Goal: Communication & Community: Answer question/provide support

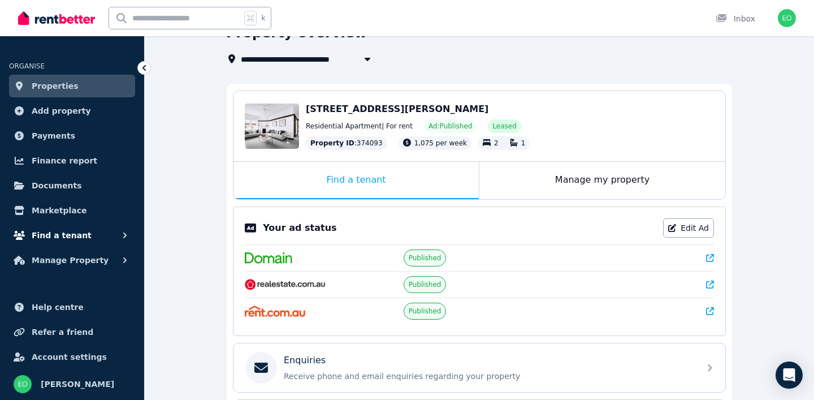
click at [66, 229] on span "Find a tenant" at bounding box center [62, 235] width 60 height 14
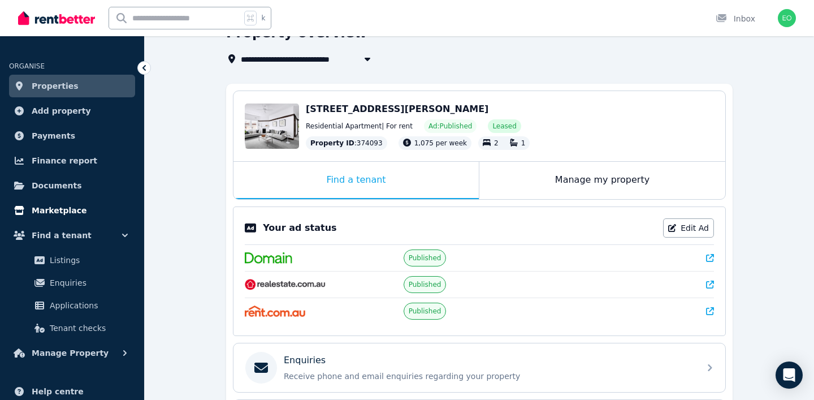
click at [57, 213] on span "Marketplace" at bounding box center [59, 211] width 55 height 14
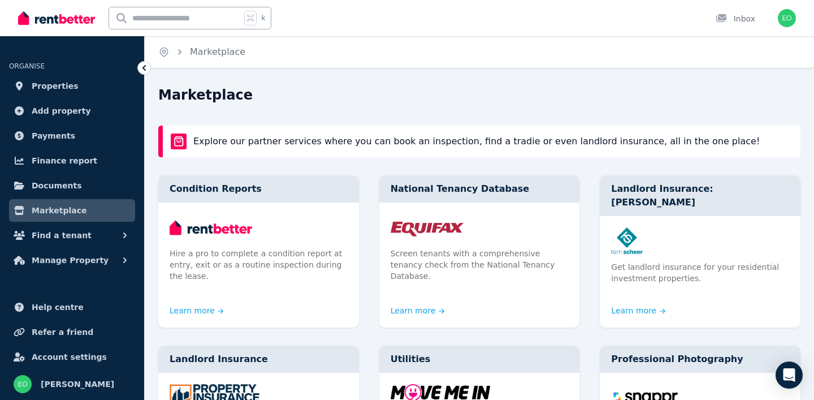
scroll to position [32, 0]
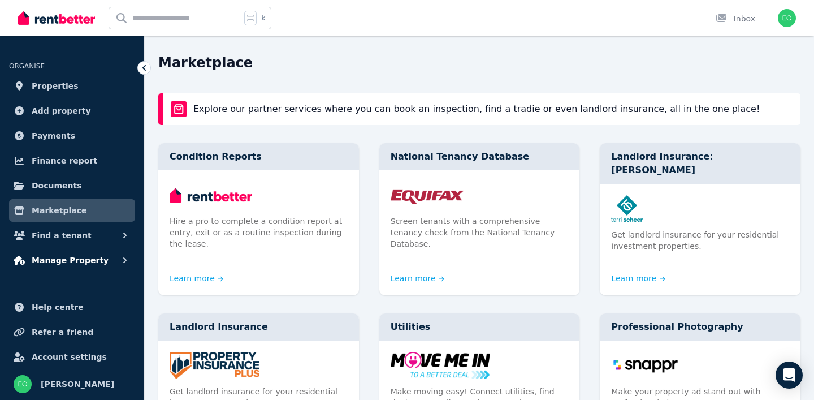
click at [55, 257] on span "Manage Property" at bounding box center [70, 260] width 77 height 14
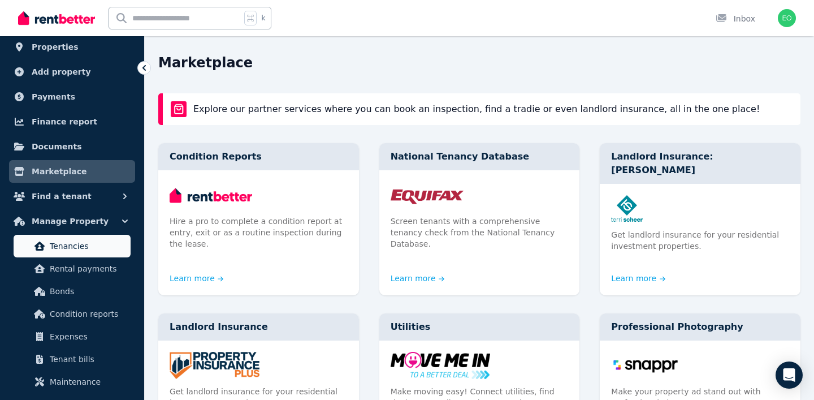
scroll to position [42, 0]
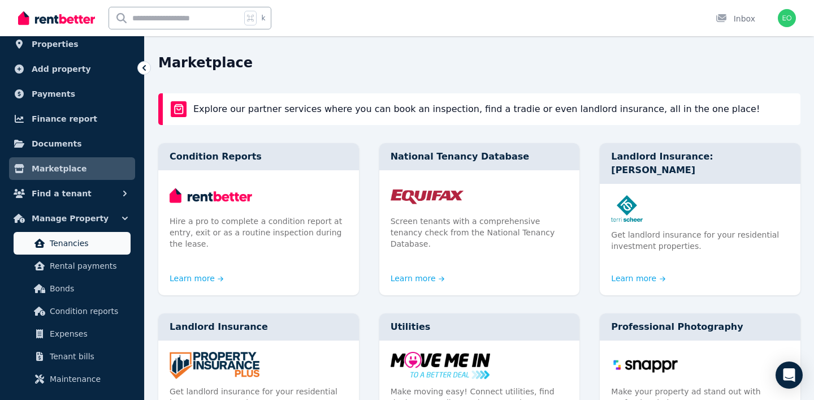
click at [68, 246] on span "Tenancies" at bounding box center [88, 243] width 76 height 14
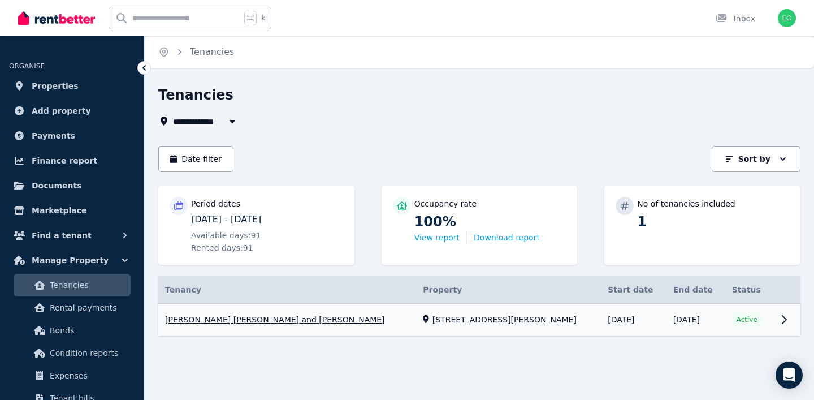
click at [343, 319] on link "View property details" at bounding box center [479, 320] width 642 height 32
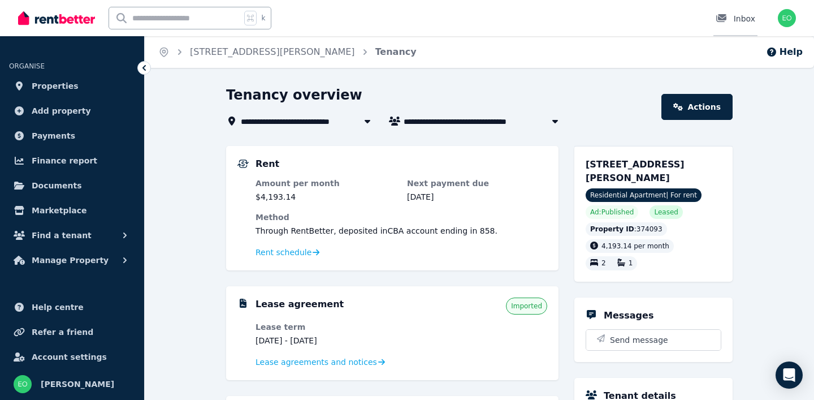
click at [728, 19] on div at bounding box center [725, 18] width 18 height 11
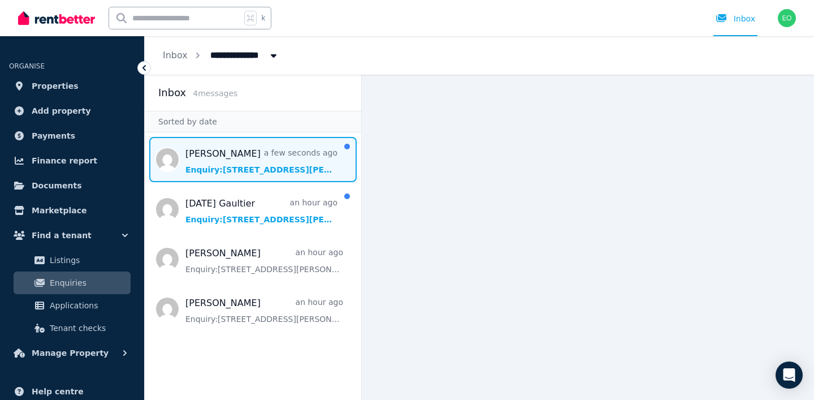
click at [240, 155] on span "Message list" at bounding box center [253, 159] width 217 height 45
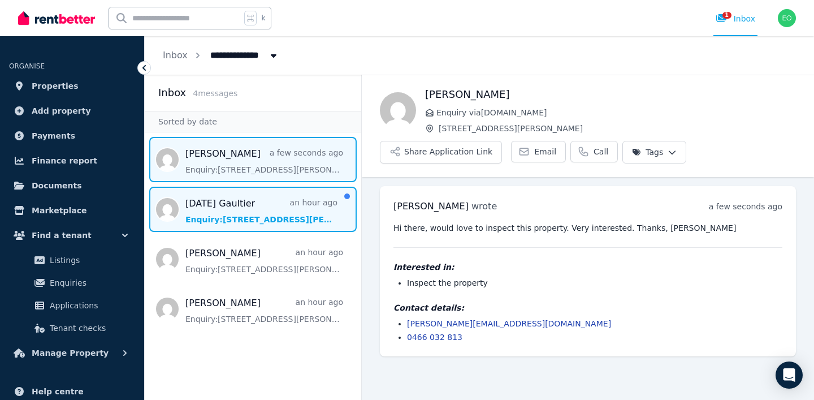
click at [278, 203] on span "Message list" at bounding box center [253, 209] width 217 height 45
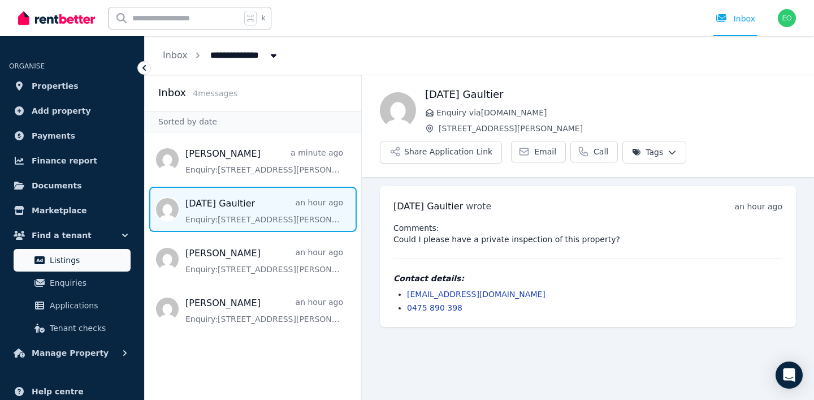
click at [77, 262] on span "Listings" at bounding box center [88, 260] width 76 height 14
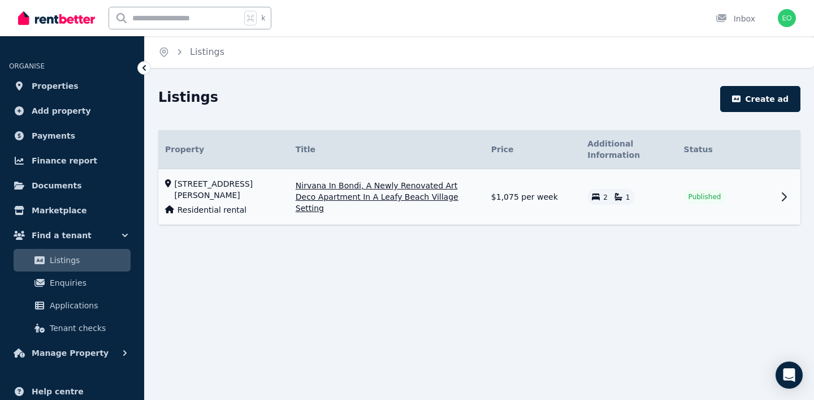
click at [767, 195] on td "Published" at bounding box center [725, 197] width 96 height 56
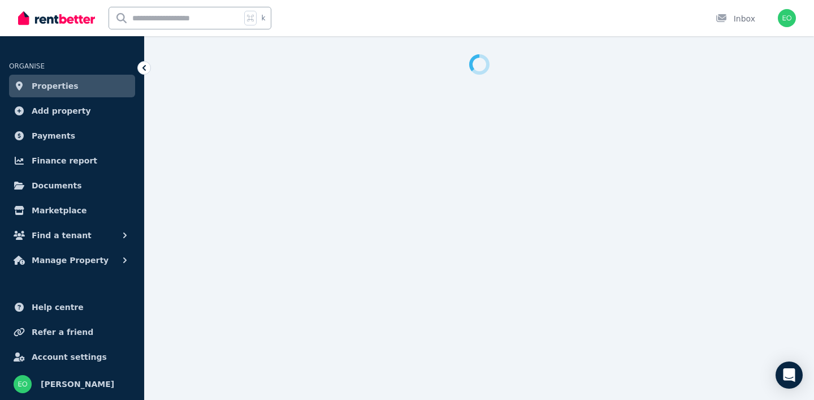
select select "***"
select select "**********"
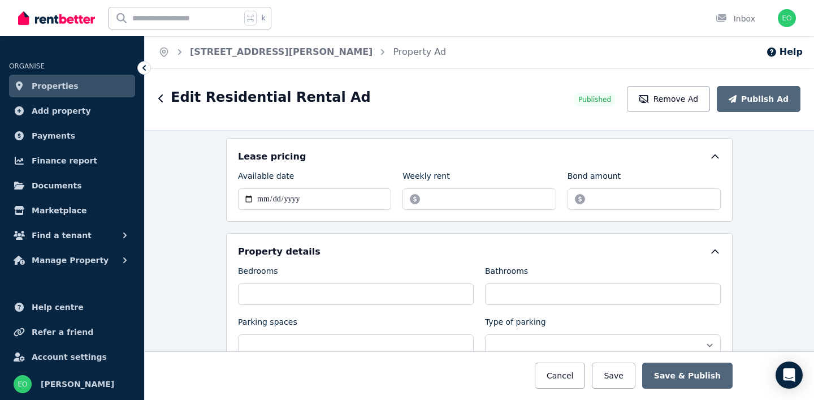
scroll to position [414, 0]
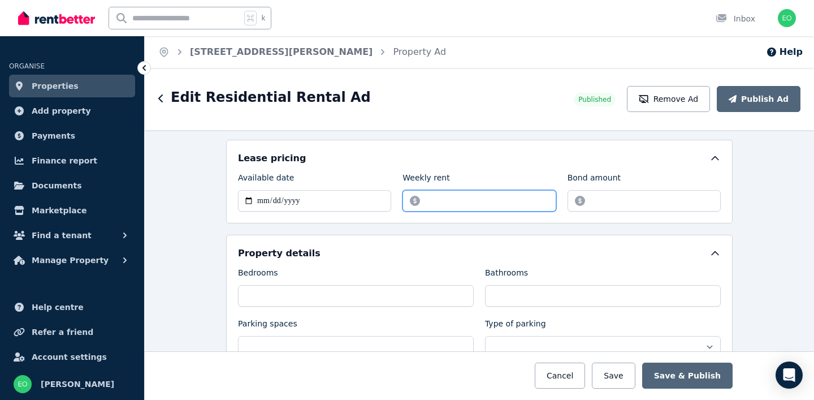
click at [441, 198] on input "*******" at bounding box center [478, 200] width 153 height 21
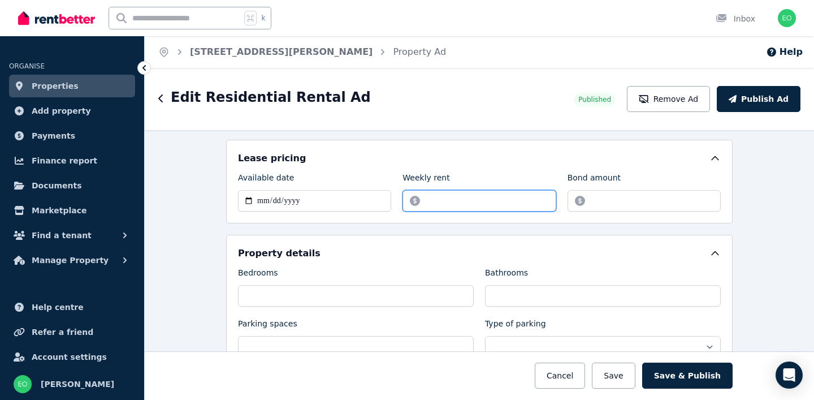
type input "*******"
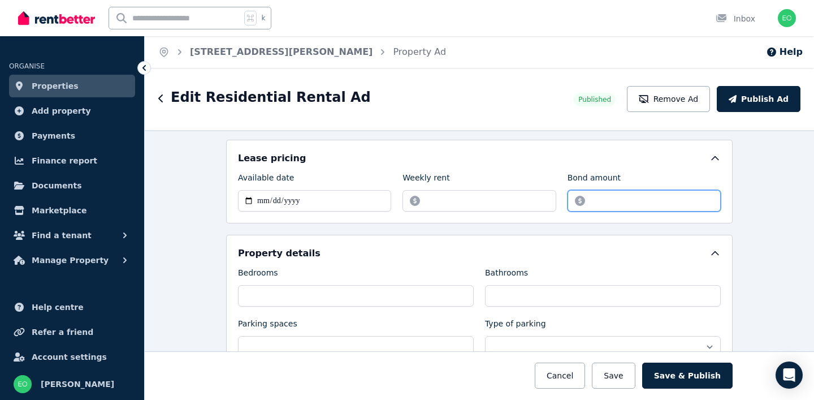
click at [602, 198] on input "*******" at bounding box center [644, 200] width 153 height 21
type input "*******"
click at [736, 198] on div "**********" at bounding box center [479, 265] width 669 height 270
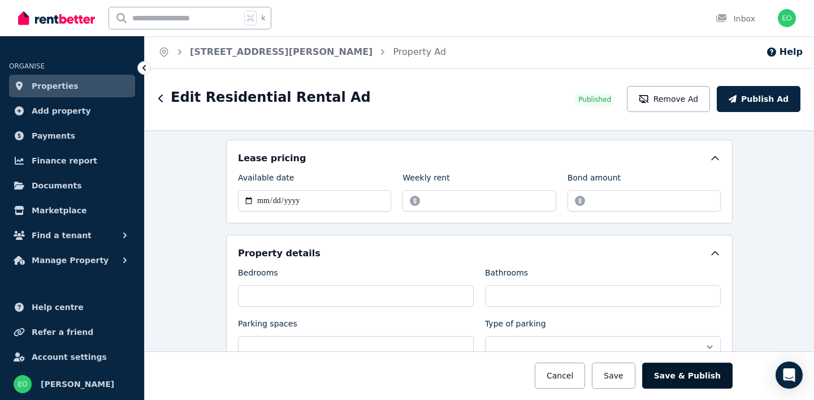
click at [691, 374] on button "Save & Publish" at bounding box center [687, 375] width 90 height 26
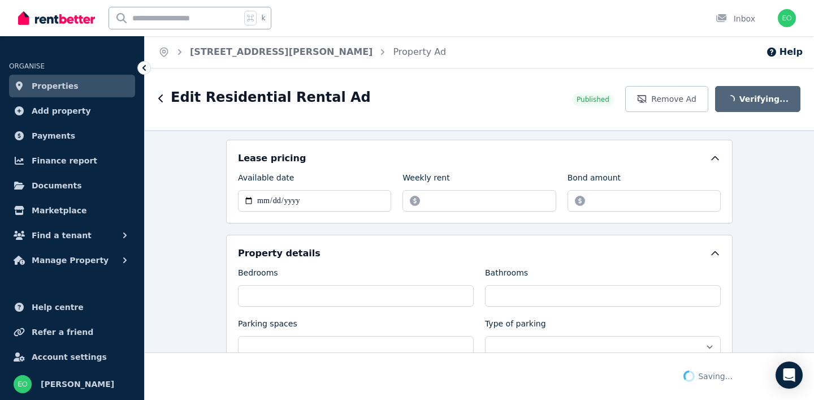
scroll to position [503, 0]
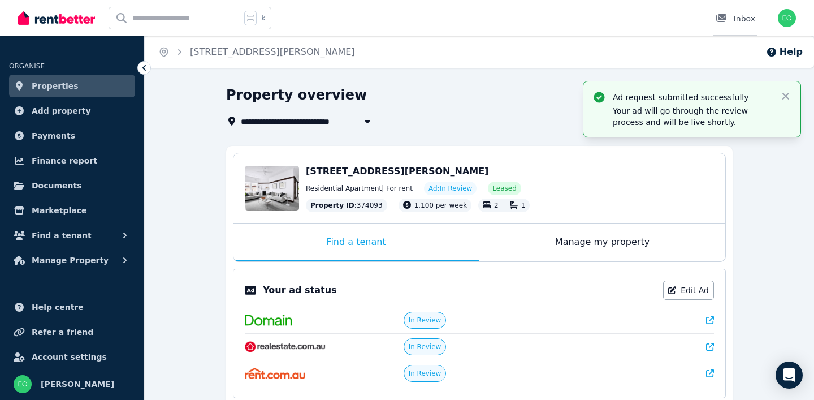
click at [742, 24] on link "Inbox" at bounding box center [735, 18] width 44 height 36
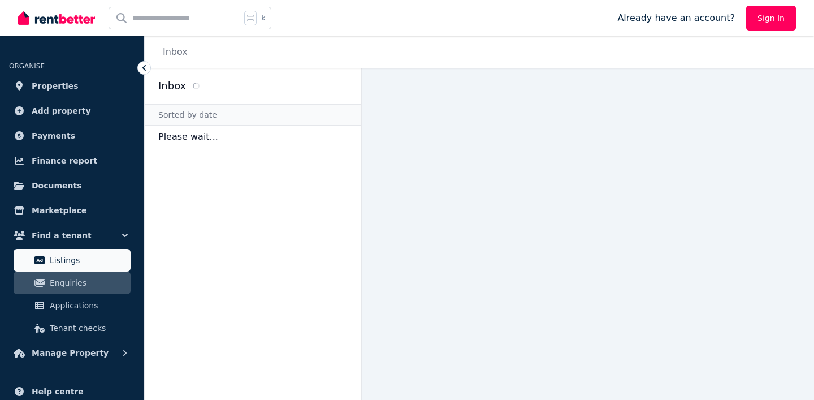
click at [70, 254] on span "Listings" at bounding box center [88, 260] width 76 height 14
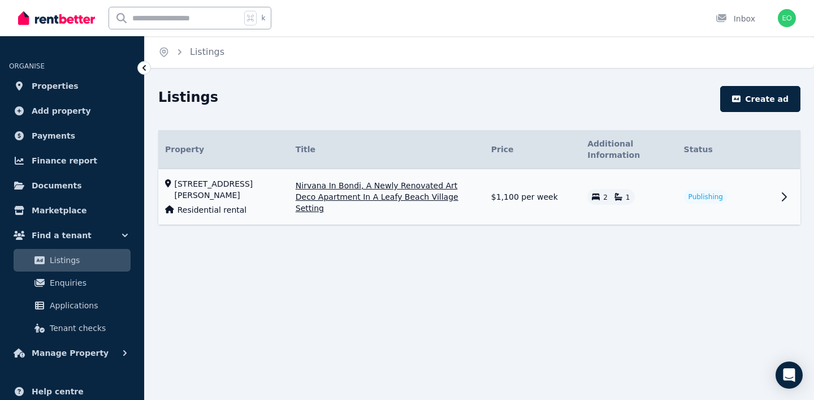
click at [682, 202] on td "Publishing" at bounding box center [725, 197] width 96 height 56
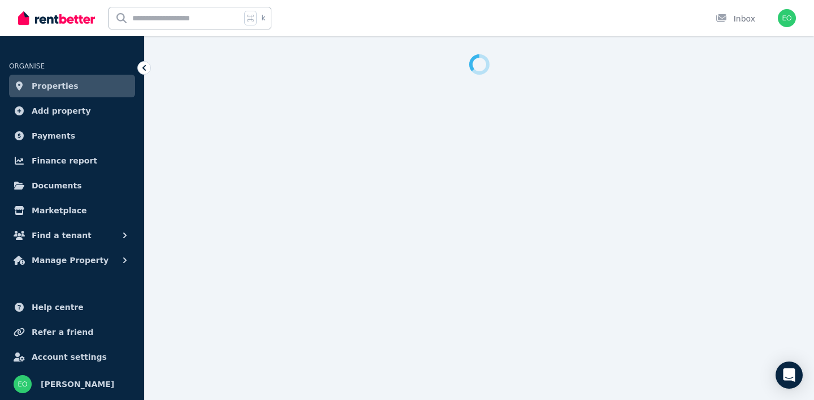
select select "***"
select select "**********"
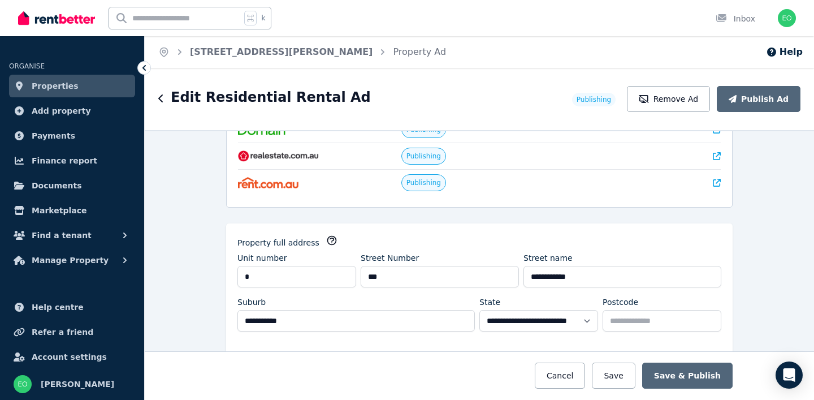
scroll to position [7, 0]
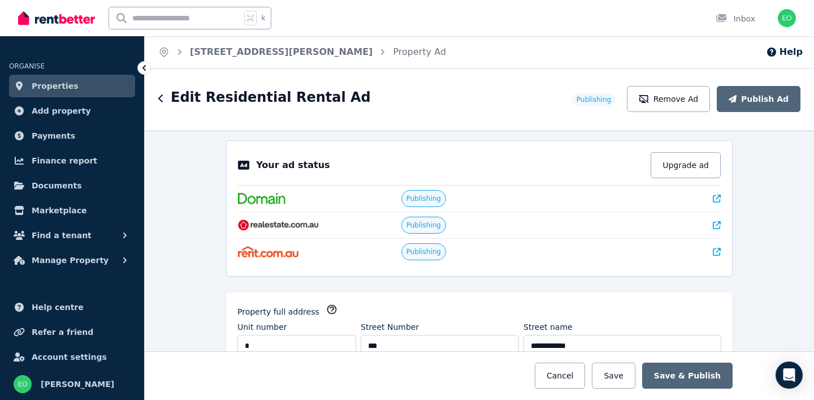
click at [718, 199] on icon at bounding box center [717, 198] width 8 height 8
click at [77, 259] on span "Manage Property" at bounding box center [70, 260] width 77 height 14
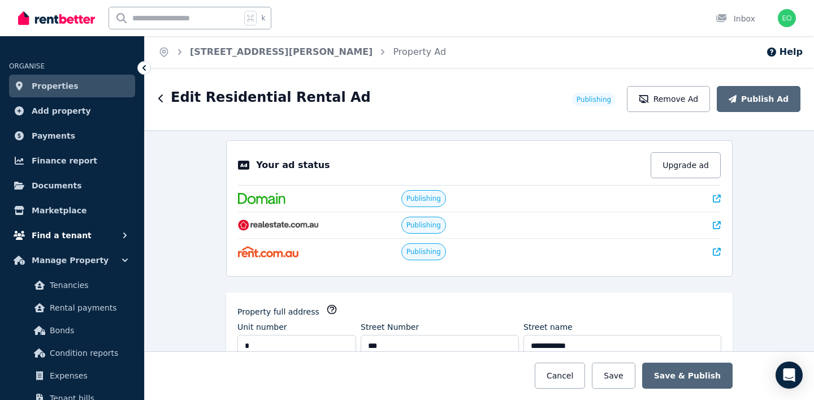
click at [65, 230] on span "Find a tenant" at bounding box center [62, 235] width 60 height 14
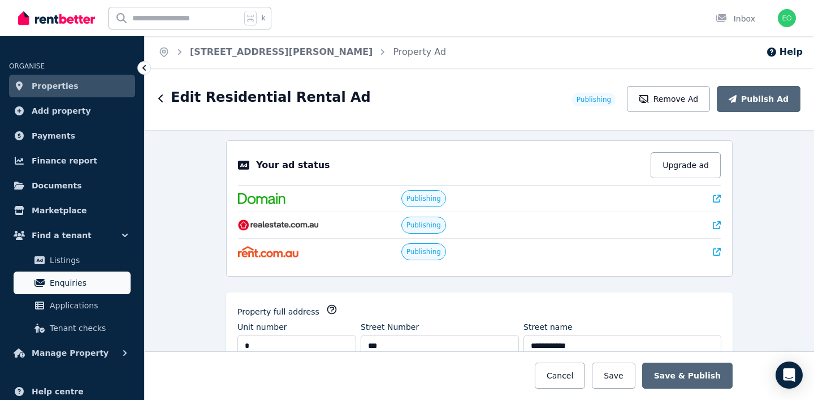
click at [60, 278] on span "Enquiries" at bounding box center [88, 283] width 76 height 14
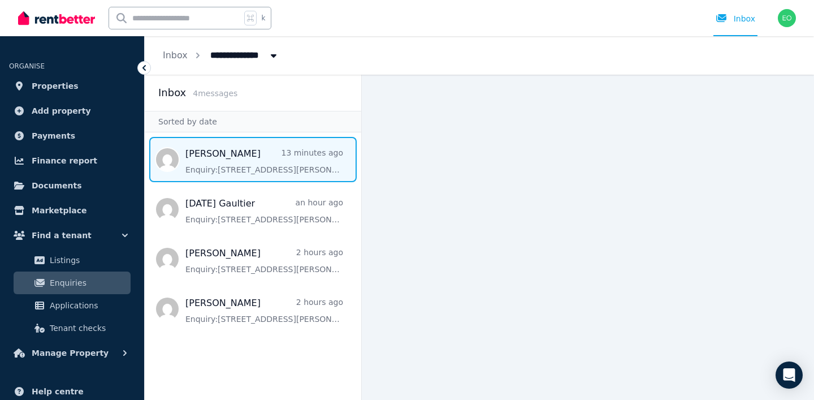
click at [228, 162] on span "Message list" at bounding box center [253, 159] width 217 height 45
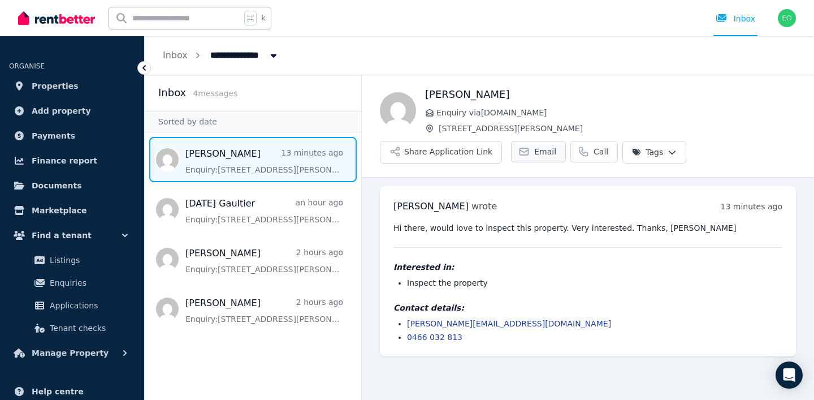
click at [534, 141] on link "Email" at bounding box center [538, 151] width 55 height 21
click at [539, 150] on span "Email" at bounding box center [545, 151] width 22 height 11
click at [538, 154] on span "Email" at bounding box center [545, 151] width 22 height 11
click at [462, 155] on button "Share Application Link" at bounding box center [441, 152] width 122 height 23
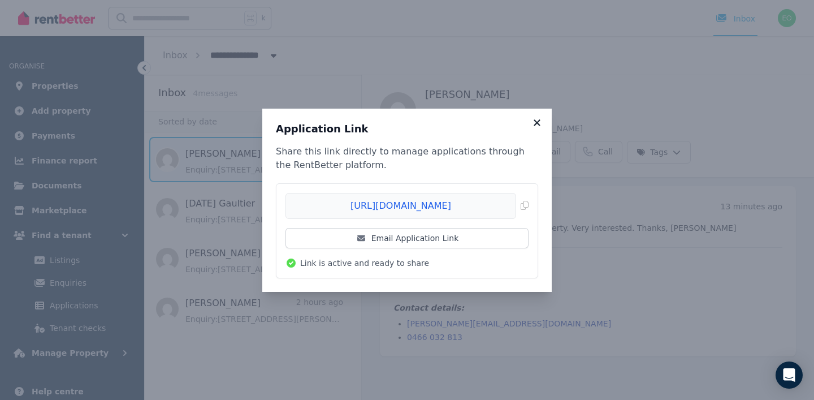
click at [539, 119] on icon at bounding box center [537, 122] width 6 height 6
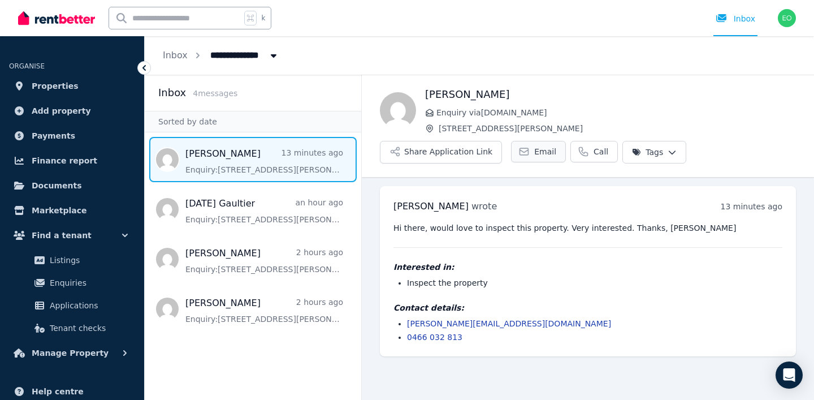
click at [529, 149] on link "Email" at bounding box center [538, 151] width 55 height 21
click at [534, 151] on span "Email" at bounding box center [545, 151] width 22 height 11
drag, startPoint x: 523, startPoint y: 328, endPoint x: 407, endPoint y: 326, distance: 116.5
click at [407, 326] on li "alexandra.singe@gmail.com" at bounding box center [594, 323] width 375 height 11
copy link "alexandra.singe@gmail.com"
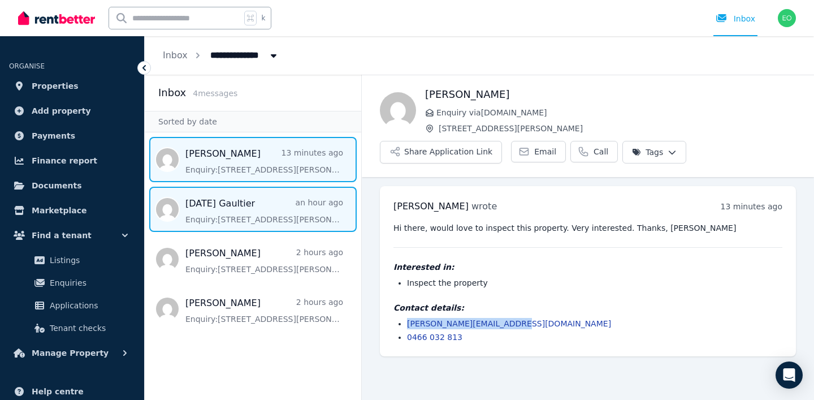
click at [252, 200] on span "Message list" at bounding box center [253, 209] width 217 height 45
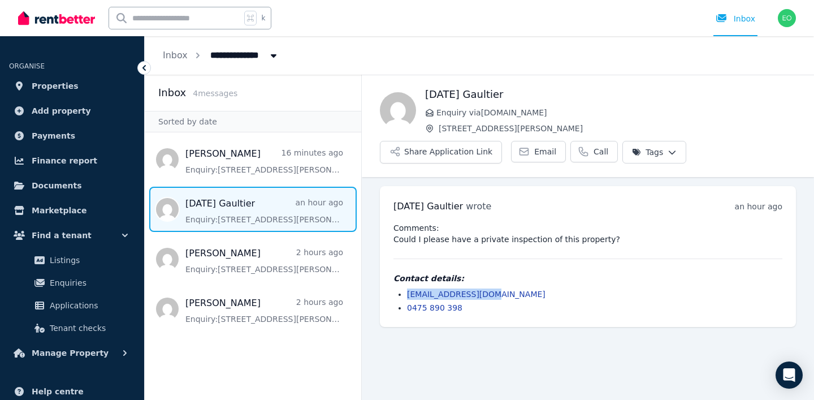
drag, startPoint x: 506, startPoint y: 295, endPoint x: 408, endPoint y: 296, distance: 97.8
click at [408, 296] on li "[EMAIL_ADDRESS][DOMAIN_NAME]" at bounding box center [594, 293] width 375 height 11
copy link "[EMAIL_ADDRESS][DOMAIN_NAME]"
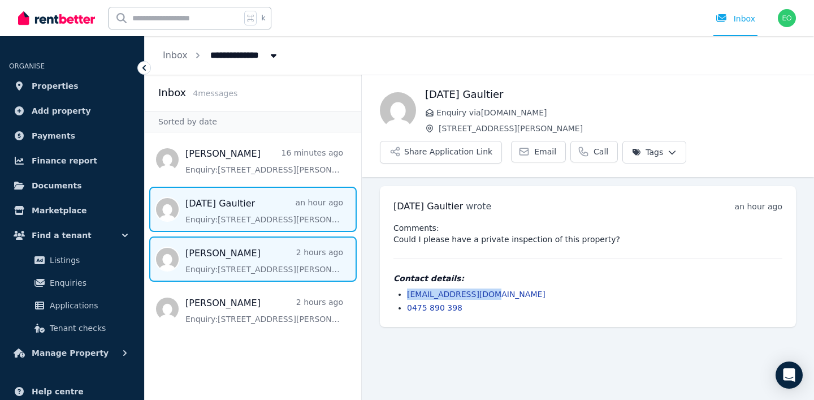
click at [239, 254] on span "Message list" at bounding box center [253, 258] width 217 height 45
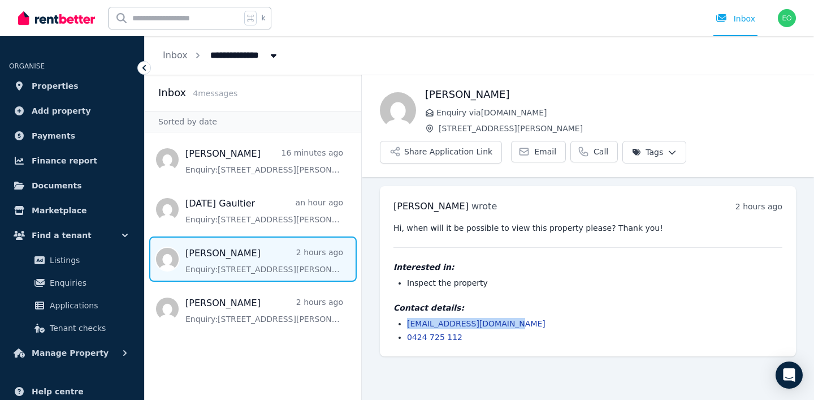
drag, startPoint x: 515, startPoint y: 323, endPoint x: 408, endPoint y: 328, distance: 107.5
click at [408, 328] on li "emilyrosedunn@live.co.uk" at bounding box center [594, 323] width 375 height 11
copy link "emilyrosedunn@live.co.uk"
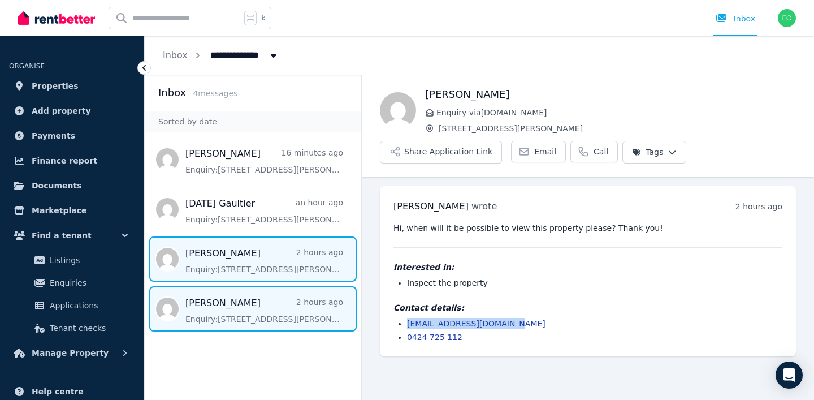
click at [271, 301] on span "Message list" at bounding box center [253, 308] width 217 height 45
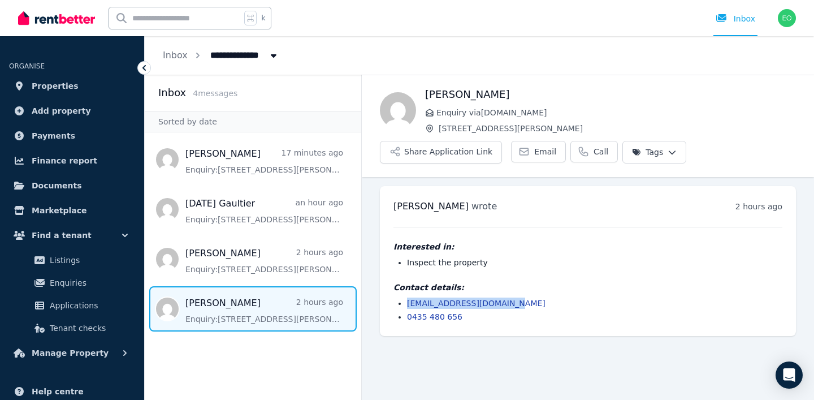
drag, startPoint x: 506, startPoint y: 303, endPoint x: 400, endPoint y: 306, distance: 106.3
click at [407, 306] on li "jonathonmstead@gmail.com" at bounding box center [594, 302] width 375 height 11
copy link "jonathonmstead@gmail.com"
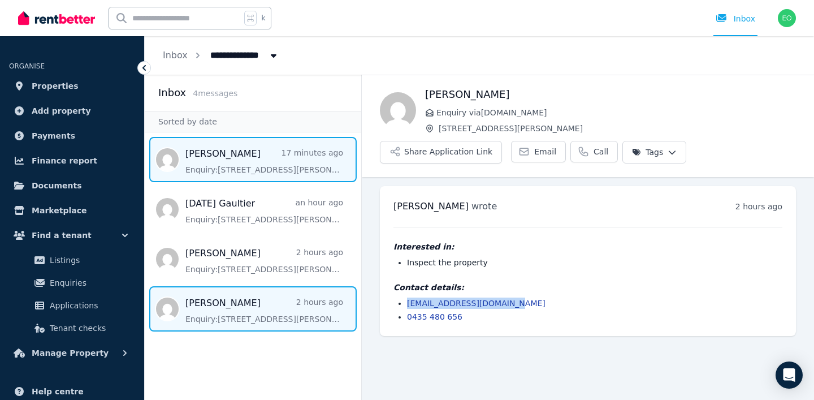
click at [271, 165] on span "Message list" at bounding box center [253, 159] width 217 height 45
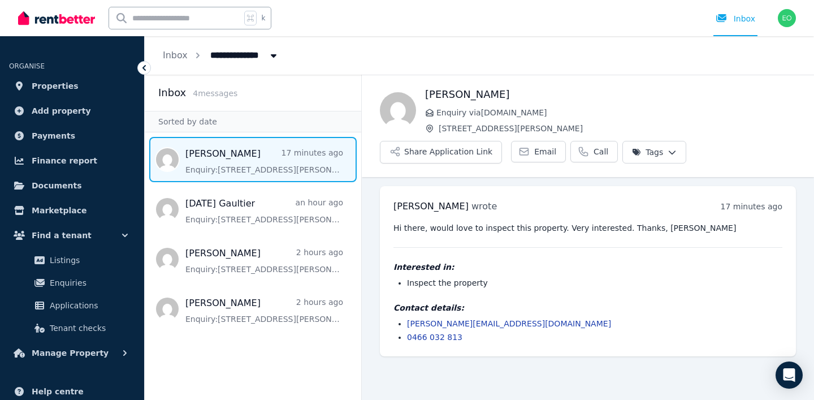
click at [285, 158] on span "Message list" at bounding box center [253, 159] width 217 height 45
click at [60, 252] on link "Listings" at bounding box center [72, 260] width 117 height 23
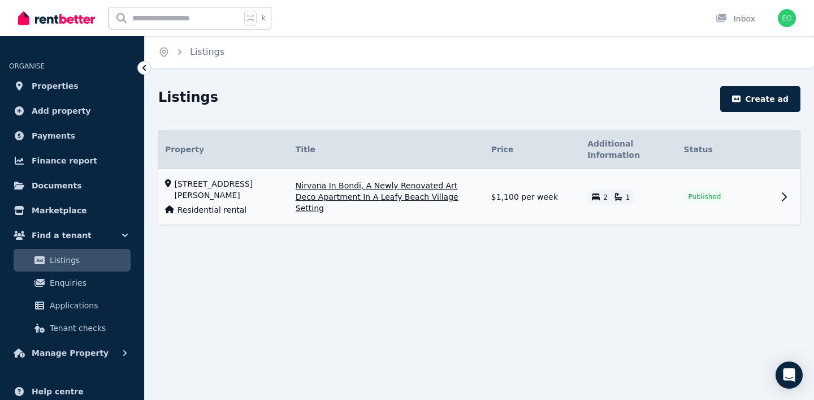
click at [763, 200] on td "Published" at bounding box center [725, 197] width 96 height 56
select select "***"
select select "**********"
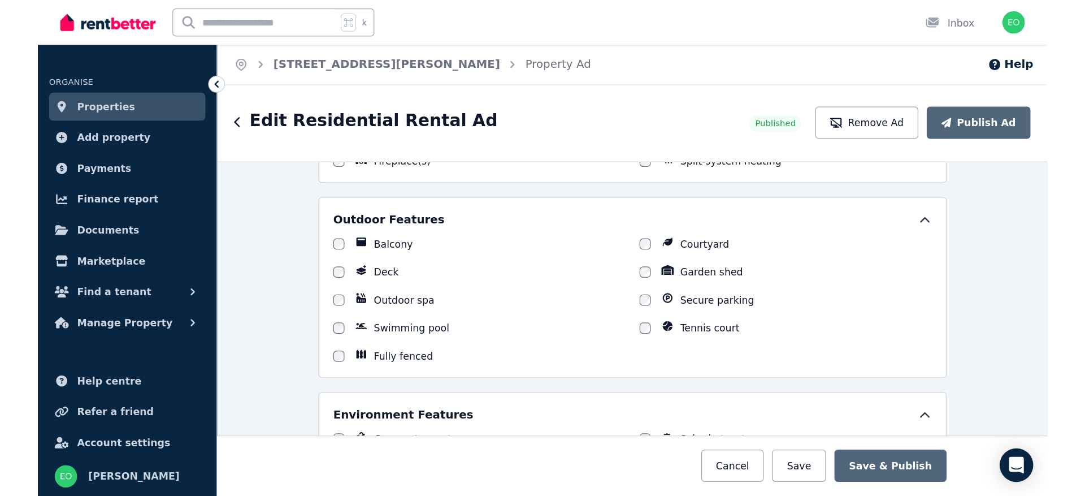
scroll to position [1095, 0]
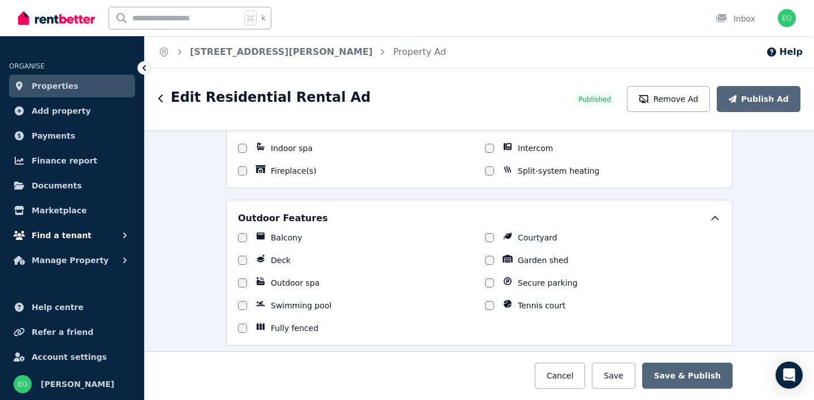
click at [105, 232] on button "Find a tenant" at bounding box center [72, 235] width 126 height 23
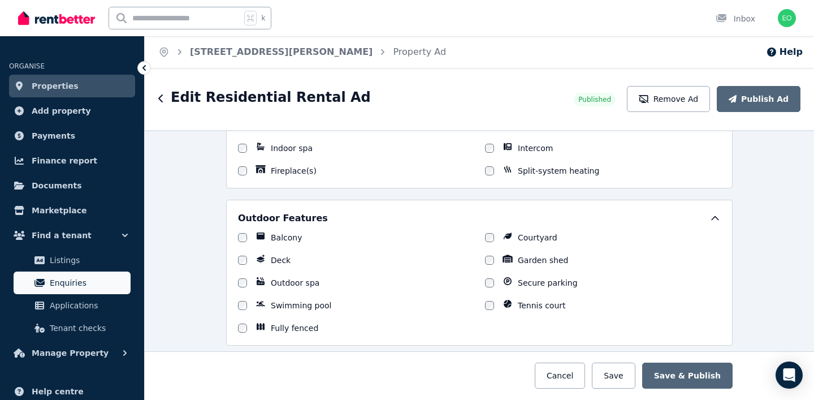
click at [67, 275] on link "Enquiries" at bounding box center [72, 282] width 117 height 23
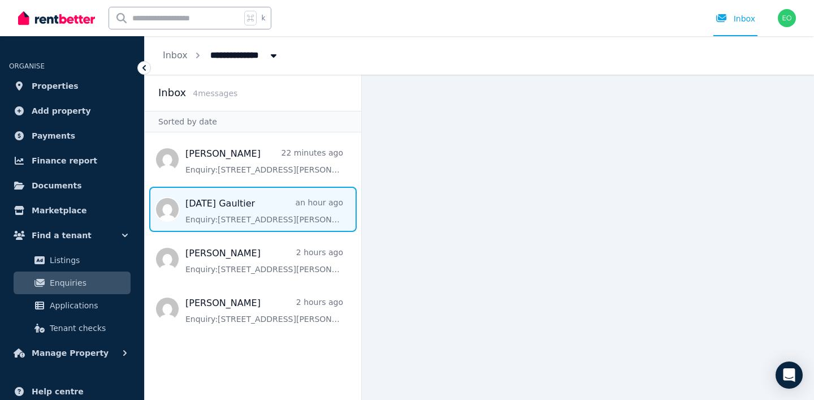
click at [219, 200] on span "Message list" at bounding box center [253, 209] width 217 height 45
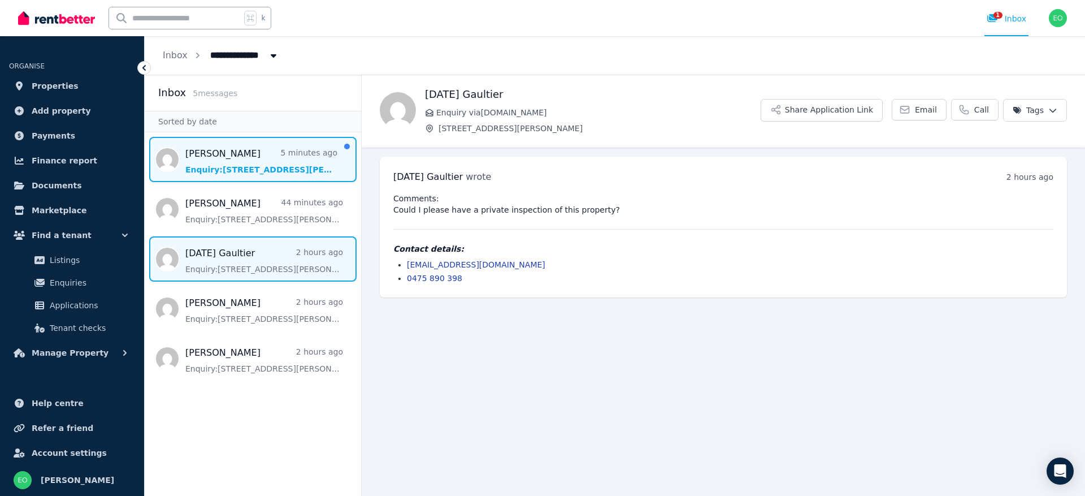
click at [250, 162] on span "Message list" at bounding box center [253, 159] width 217 height 45
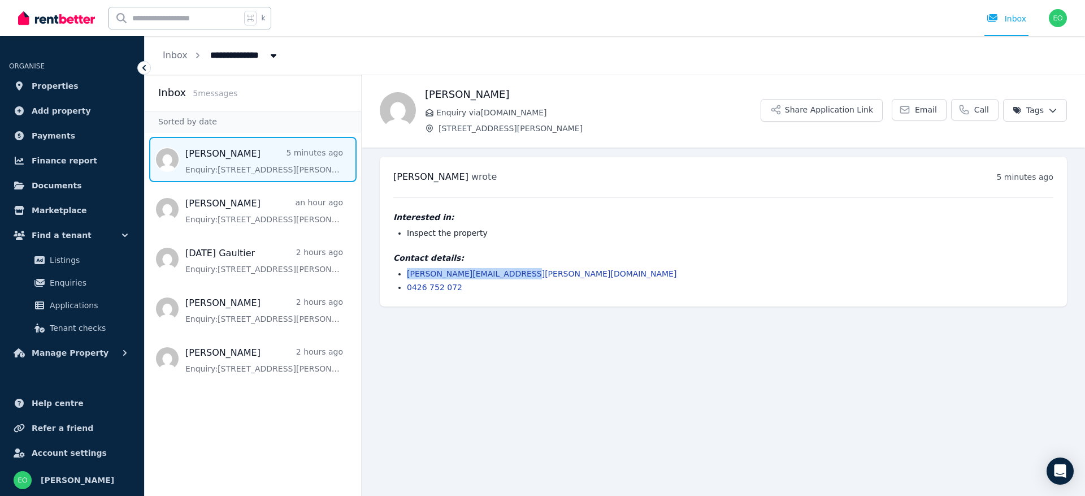
drag, startPoint x: 533, startPoint y: 273, endPoint x: 414, endPoint y: 267, distance: 118.8
click at [407, 274] on li "[PERSON_NAME][EMAIL_ADDRESS][PERSON_NAME][DOMAIN_NAME]" at bounding box center [730, 273] width 647 height 11
copy link "[PERSON_NAME][EMAIL_ADDRESS][PERSON_NAME][DOMAIN_NAME]"
click at [908, 106] on icon at bounding box center [905, 109] width 8 height 7
drag, startPoint x: 496, startPoint y: 96, endPoint x: 432, endPoint y: 93, distance: 63.4
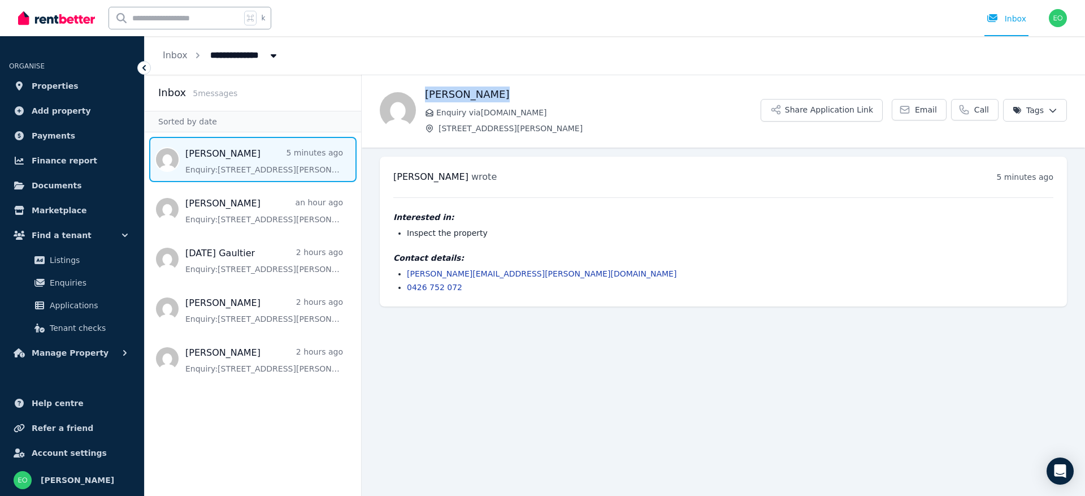
click at [428, 98] on h1 "[PERSON_NAME]" at bounding box center [593, 94] width 336 height 16
copy h1 "[PERSON_NAME]"
